Goal: Task Accomplishment & Management: Manage account settings

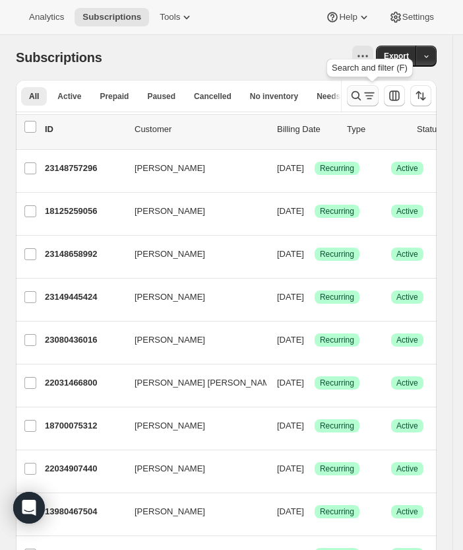
click at [375, 100] on icon "Search and filter results" at bounding box center [369, 95] width 13 height 13
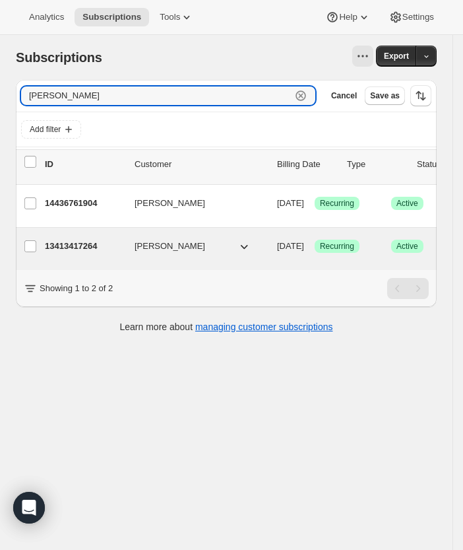
scroll to position [0, 217]
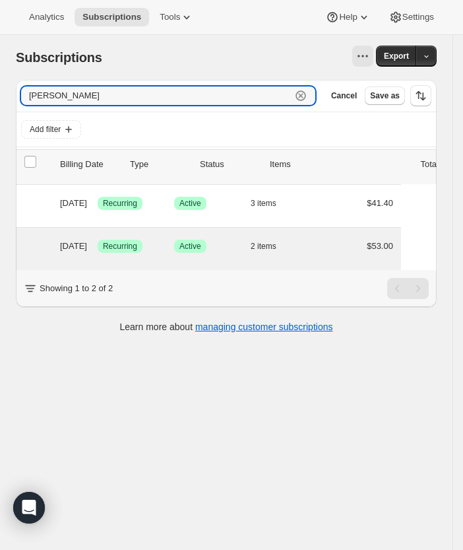
type input "[PERSON_NAME]"
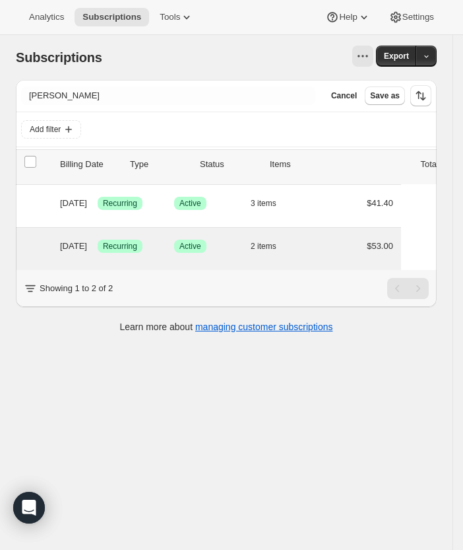
click at [158, 263] on div "[PERSON_NAME] 13413417264 [PERSON_NAME] [DATE] Success Recurring Success Active…" at bounding box center [100, 249] width 602 height 42
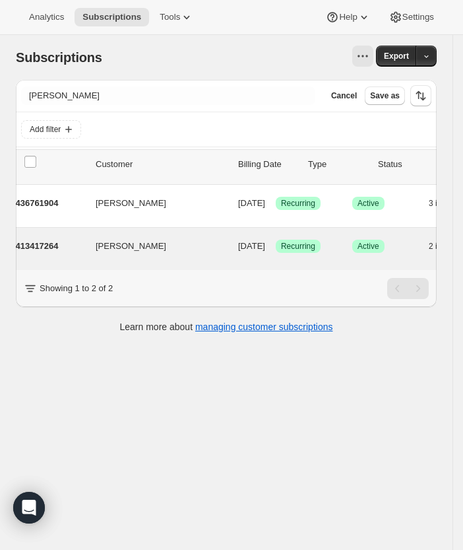
scroll to position [0, 0]
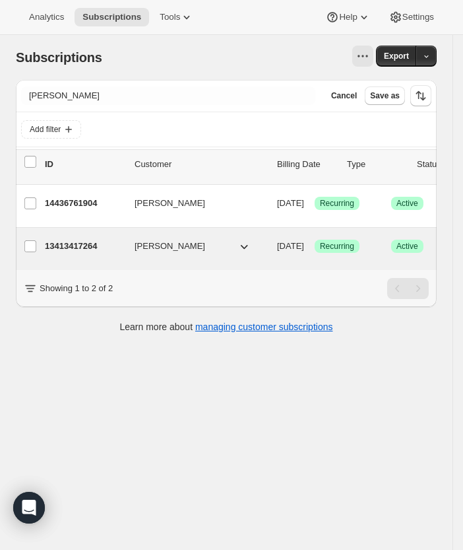
click at [61, 251] on p "13413417264" at bounding box center [84, 246] width 79 height 13
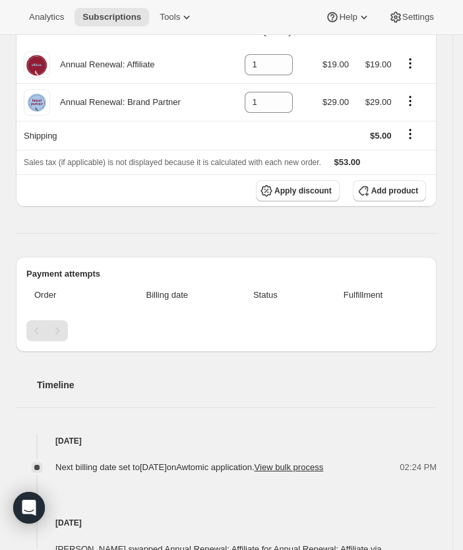
scroll to position [209, 0]
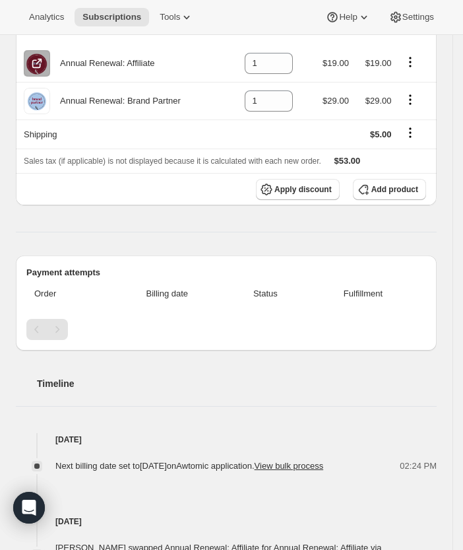
click at [417, 62] on icon "Product actions" at bounding box center [410, 61] width 13 height 13
click at [411, 96] on button "Remove" at bounding box center [418, 87] width 57 height 21
type input "0"
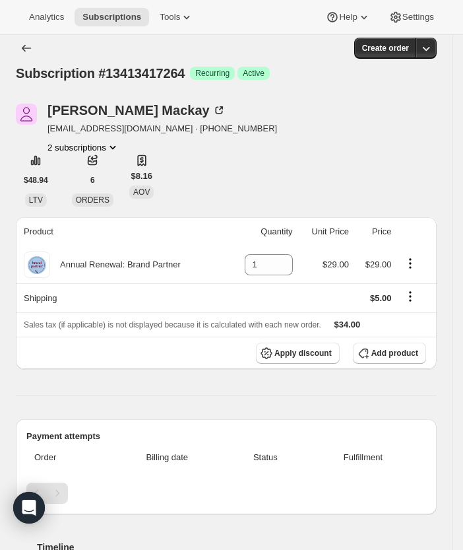
scroll to position [0, 0]
